Goal: Task Accomplishment & Management: Manage account settings

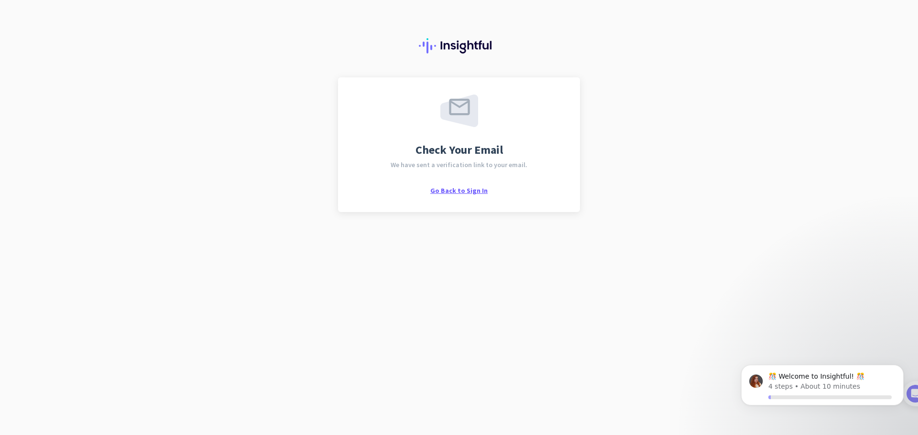
click at [479, 192] on span "Go Back to Sign In" at bounding box center [458, 190] width 57 height 9
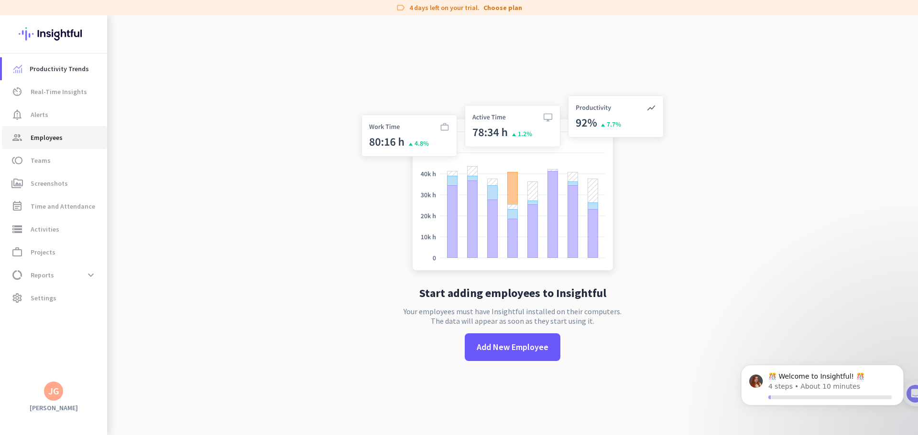
click at [59, 130] on link "group Employees" at bounding box center [54, 137] width 105 height 23
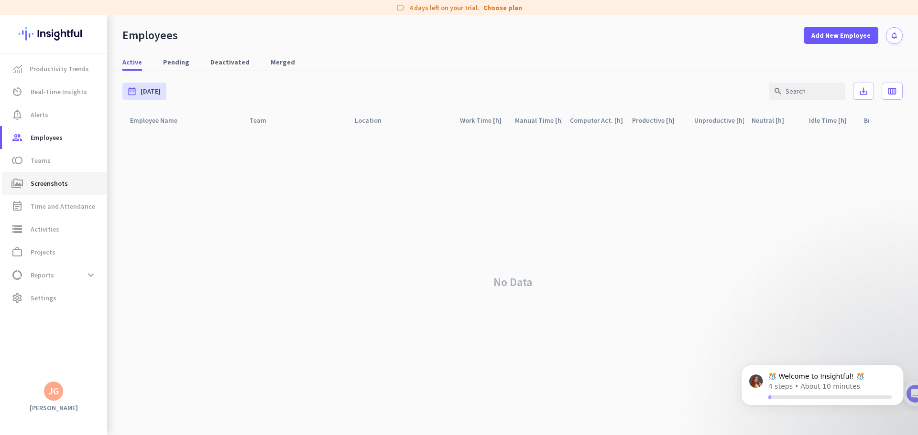
click at [40, 180] on span "Screenshots" at bounding box center [49, 183] width 37 height 11
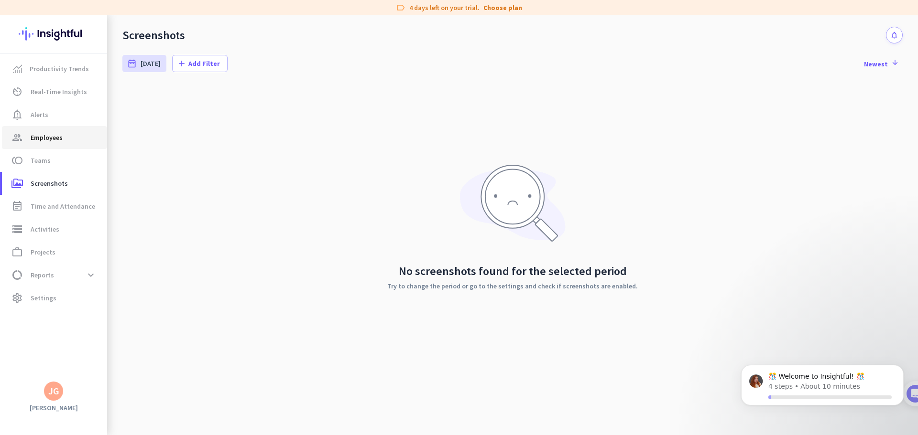
click at [36, 131] on link "group Employees" at bounding box center [54, 137] width 105 height 23
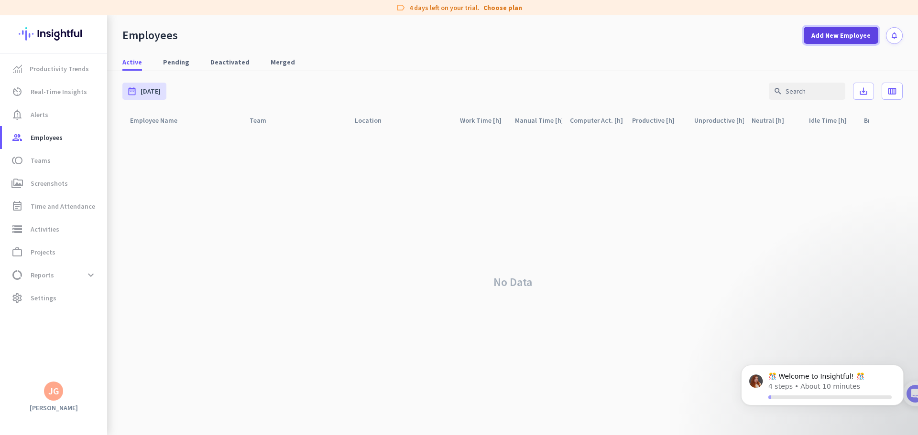
click at [842, 39] on span "Add New Employee" at bounding box center [840, 36] width 59 height 10
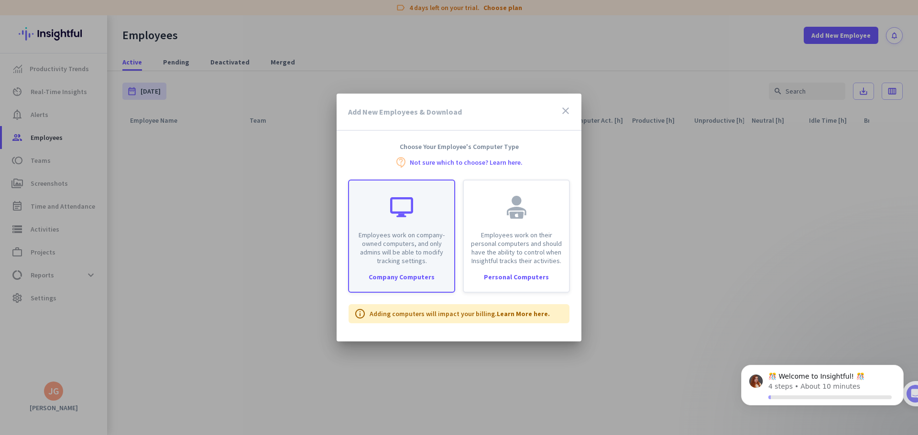
click at [400, 229] on div "Employees work on company-owned computers, and only admins will be able to modi…" at bounding box center [401, 223] width 105 height 85
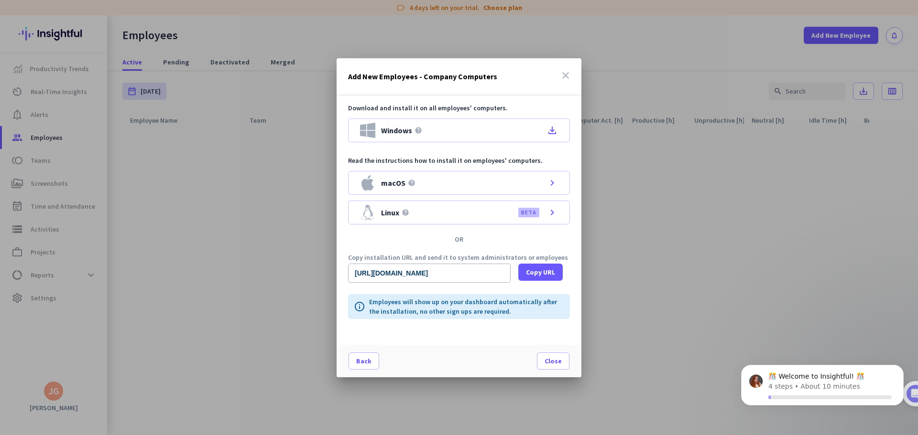
click at [564, 78] on icon "close" at bounding box center [565, 75] width 11 height 11
